Goal: Task Accomplishment & Management: Complete application form

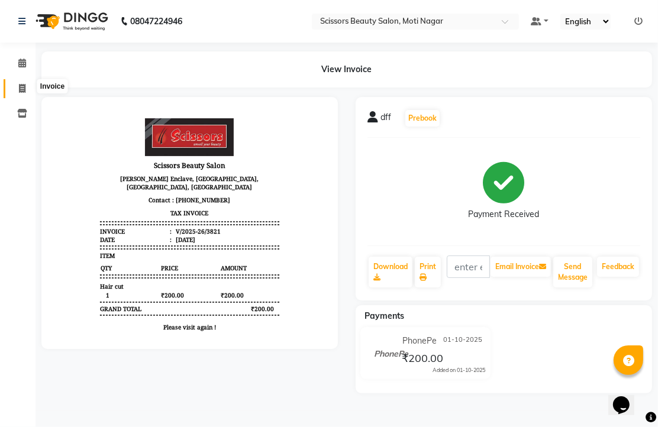
click at [21, 91] on icon at bounding box center [22, 88] width 7 height 9
select select "service"
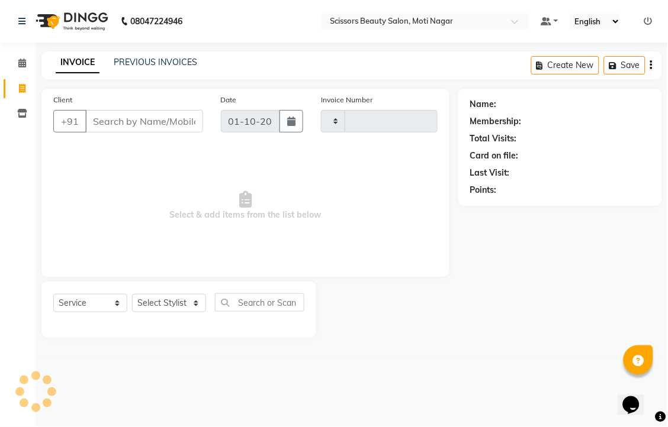
type input "3822"
select select "7057"
click at [159, 133] on input "Client" at bounding box center [144, 121] width 118 height 22
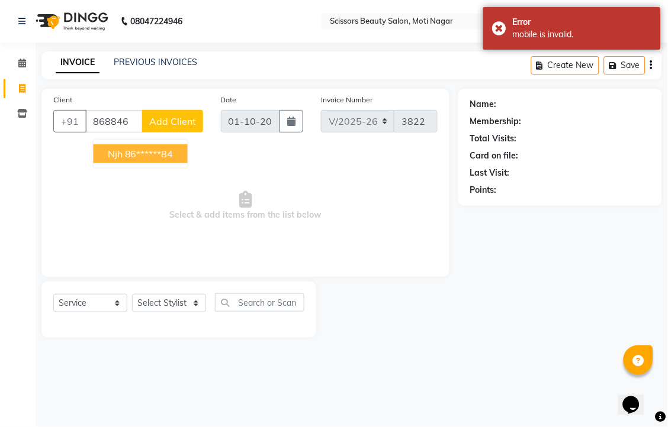
click at [188, 163] on button "njh 86******84" at bounding box center [141, 153] width 94 height 19
type input "86******84"
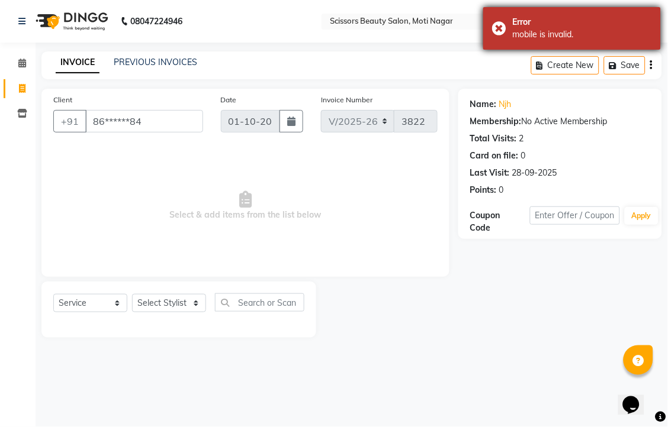
click at [503, 32] on div "Error mobile is invalid." at bounding box center [572, 28] width 178 height 43
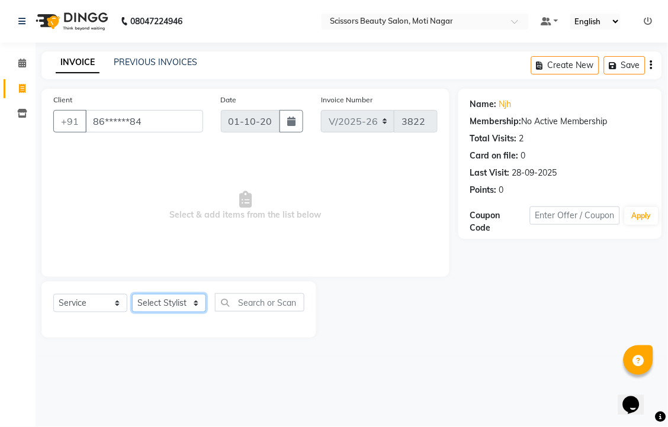
click at [159, 312] on select "Select Stylist Arman [PERSON_NAME] [PERSON_NAME] [PERSON_NAME] Sir Staff" at bounding box center [169, 303] width 74 height 18
select select "58456"
click at [136, 312] on select "Select Stylist Arman [PERSON_NAME] [PERSON_NAME] [PERSON_NAME] Sir Staff" at bounding box center [169, 303] width 74 height 18
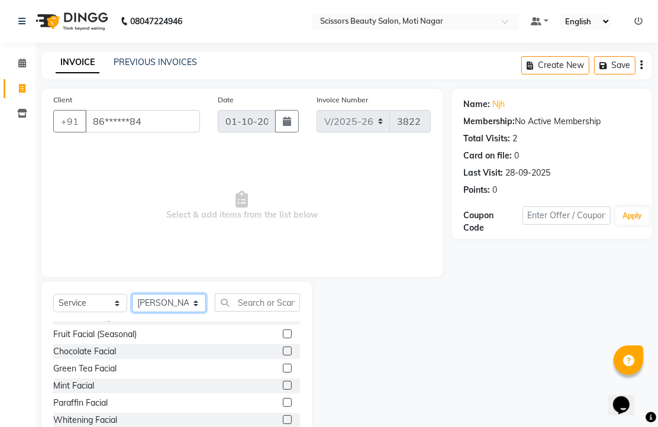
scroll to position [657, 0]
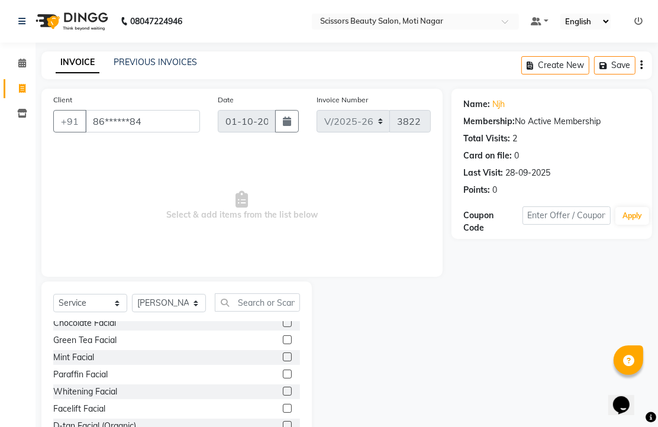
click at [283, 327] on label at bounding box center [287, 322] width 9 height 9
click at [283, 327] on input "checkbox" at bounding box center [287, 324] width 8 height 8
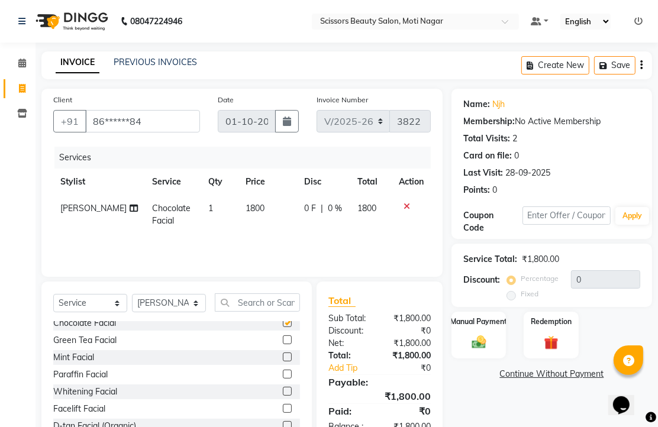
checkbox input "false"
click at [405, 211] on div at bounding box center [411, 206] width 25 height 8
click at [283, 310] on label at bounding box center [287, 305] width 9 height 9
click at [283, 310] on input "checkbox" at bounding box center [287, 306] width 8 height 8
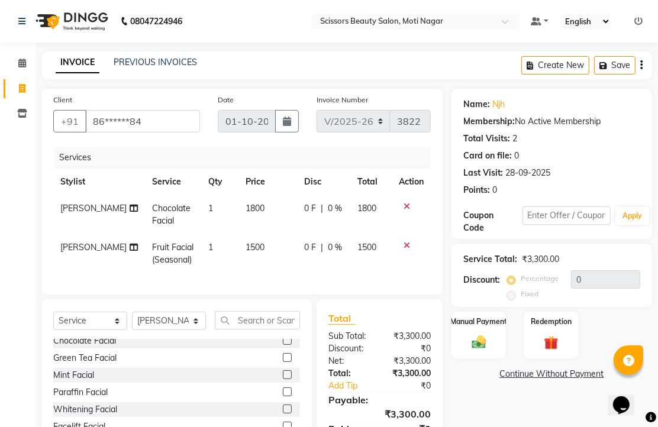
checkbox input "false"
click at [404, 231] on td at bounding box center [411, 214] width 39 height 39
click at [404, 211] on icon at bounding box center [407, 206] width 7 height 8
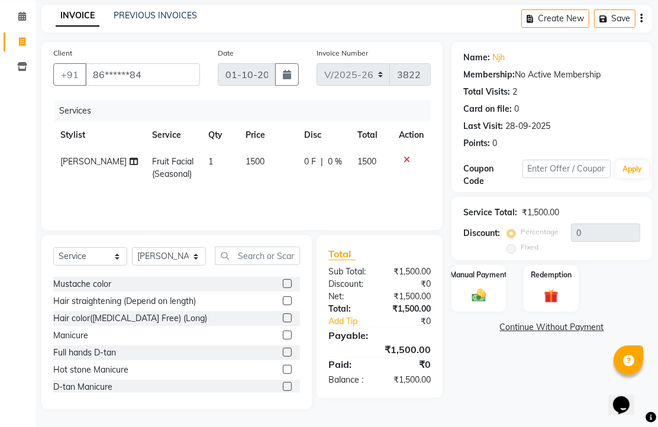
scroll to position [330, 0]
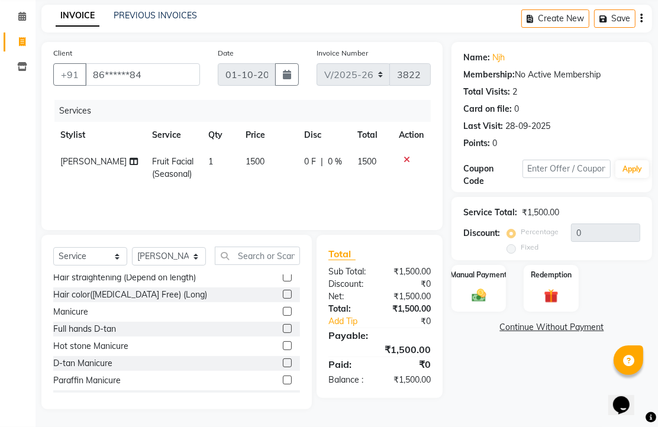
click at [283, 316] on label at bounding box center [287, 311] width 9 height 9
click at [283, 316] on input "checkbox" at bounding box center [287, 312] width 8 height 8
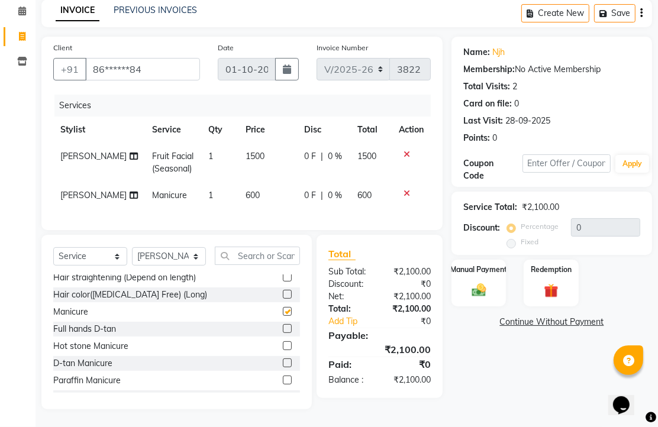
checkbox input "false"
click at [181, 266] on select "Select Stylist Arman [PERSON_NAME] [PERSON_NAME] [PERSON_NAME] Sir Staff" at bounding box center [169, 256] width 74 height 18
select select "78710"
click at [136, 266] on select "Select Stylist Arman [PERSON_NAME] [PERSON_NAME] [PERSON_NAME] Sir Staff" at bounding box center [169, 256] width 74 height 18
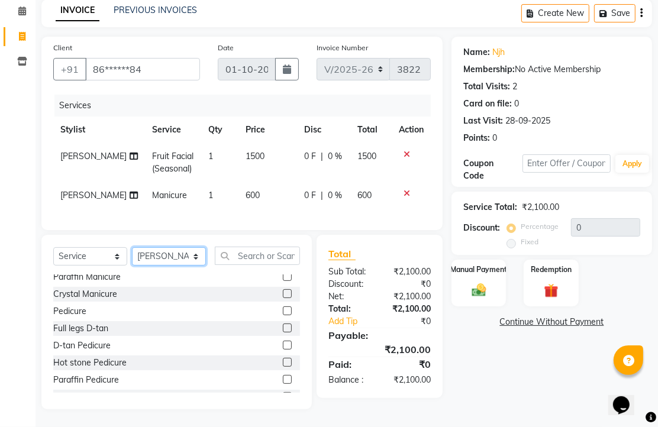
scroll to position [462, 0]
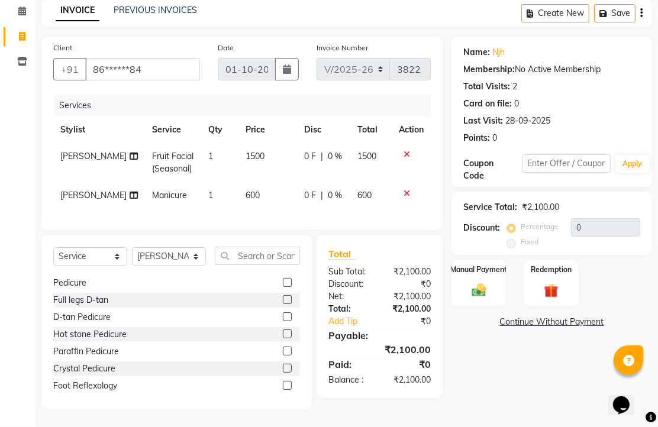
click at [283, 287] on label at bounding box center [287, 282] width 9 height 9
click at [283, 287] on input "checkbox" at bounding box center [287, 283] width 8 height 8
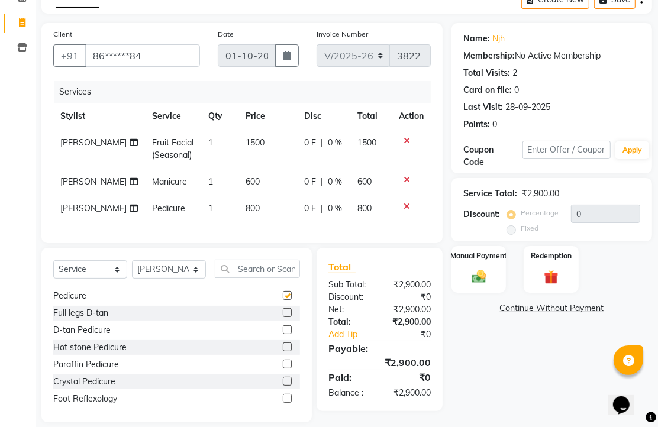
checkbox input "false"
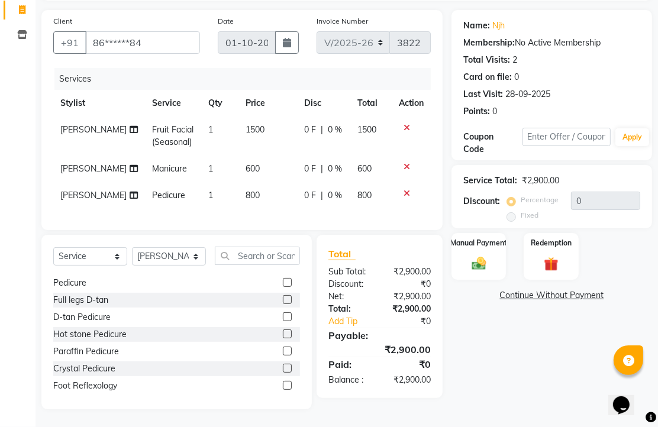
scroll to position [191, 0]
click at [481, 255] on img at bounding box center [479, 263] width 24 height 17
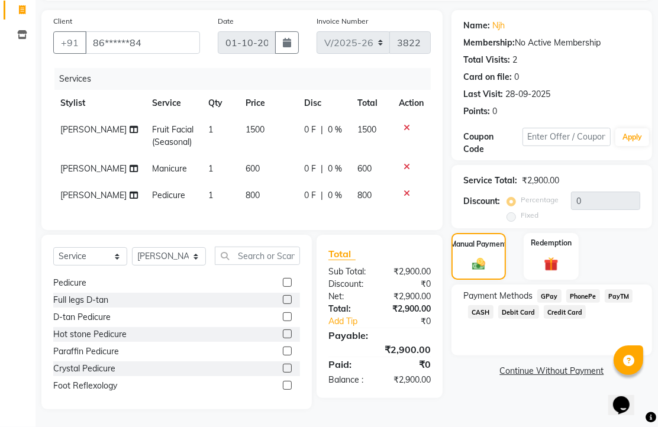
click at [583, 289] on span "PhonePe" at bounding box center [583, 296] width 34 height 14
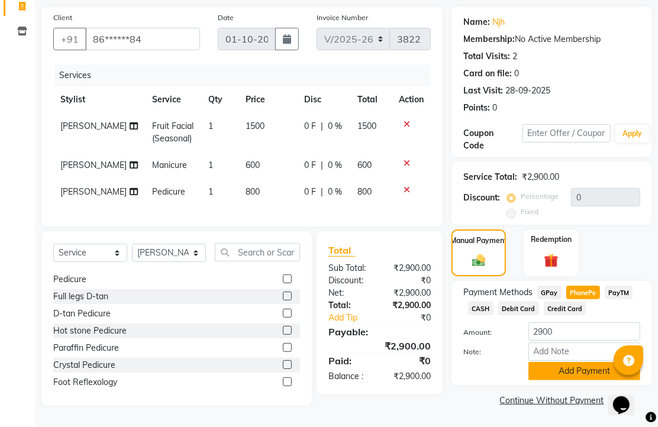
click at [585, 362] on button "Add Payment" at bounding box center [584, 371] width 112 height 18
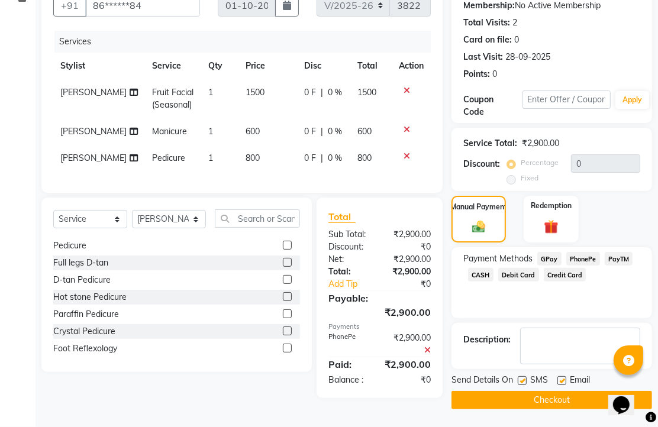
click at [565, 376] on label at bounding box center [561, 380] width 9 height 9
click at [565, 378] on input "checkbox" at bounding box center [561, 382] width 8 height 8
checkbox input "false"
click at [570, 391] on button "Checkout" at bounding box center [552, 400] width 201 height 18
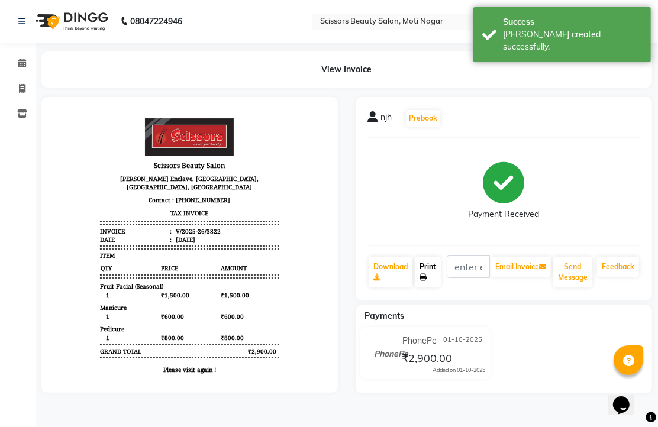
click at [441, 288] on link "Print" at bounding box center [428, 272] width 26 height 31
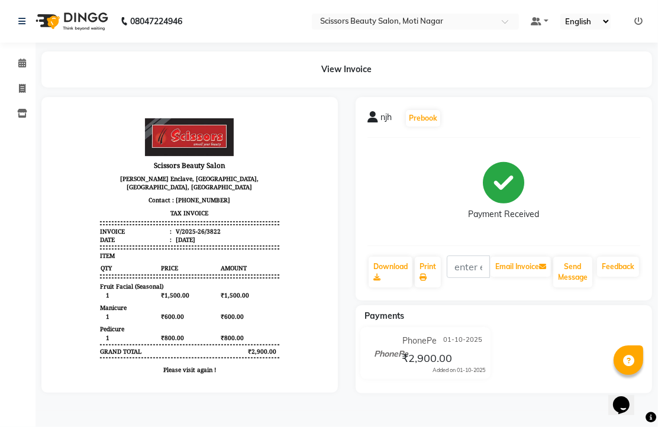
select select "service"
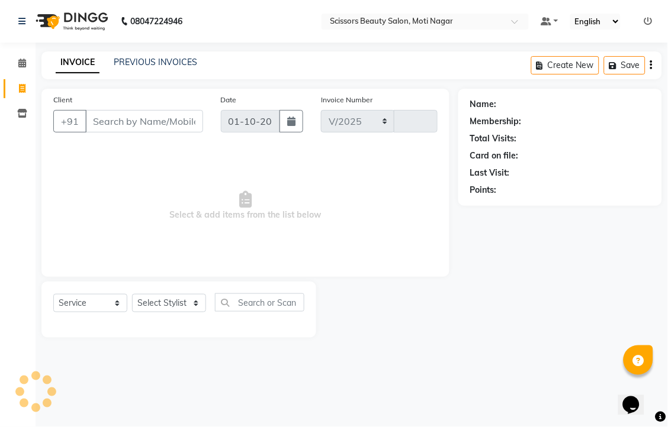
select select "7057"
type input "3823"
